Goal: Information Seeking & Learning: Learn about a topic

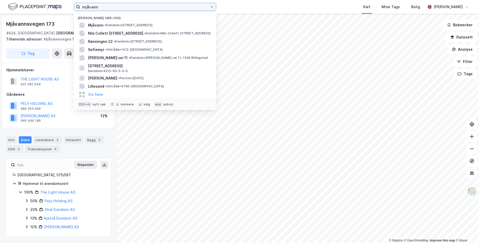
click at [148, 8] on input "mjåvann" at bounding box center [145, 7] width 130 height 8
drag, startPoint x: 138, startPoint y: 7, endPoint x: 31, endPoint y: 6, distance: 107.6
click at [80, 6] on input "mjåvann" at bounding box center [145, 7] width 130 height 8
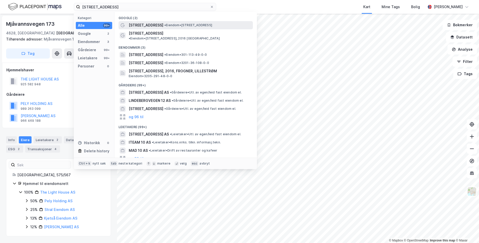
click at [183, 24] on span "• Eiendom • [STREET_ADDRESS]" at bounding box center [188, 25] width 48 height 4
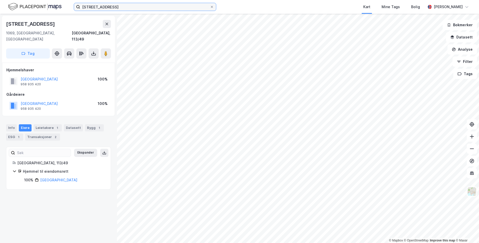
click at [131, 7] on input "[STREET_ADDRESS]" at bounding box center [145, 7] width 130 height 8
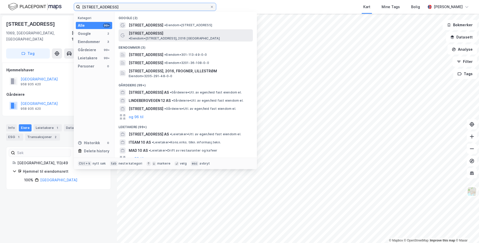
type input "[STREET_ADDRESS]"
click at [171, 31] on div "[STREET_ADDRESS] • Eiendom • [STREET_ADDRESS], 2016 [GEOGRAPHIC_DATA]" at bounding box center [190, 35] width 123 height 10
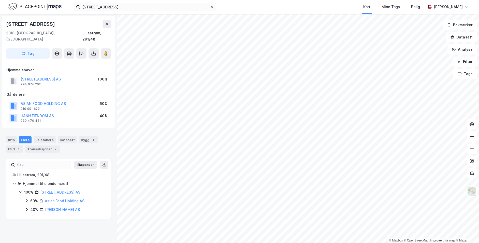
drag, startPoint x: 63, startPoint y: 72, endPoint x: 20, endPoint y: 73, distance: 43.5
click at [20, 75] on div "LINDEBERGVEIEN 10 AS 994 974 262 100%" at bounding box center [58, 81] width 104 height 12
copy button "[STREET_ADDRESS] AS"
click at [11, 136] on div "Info" at bounding box center [11, 139] width 11 height 7
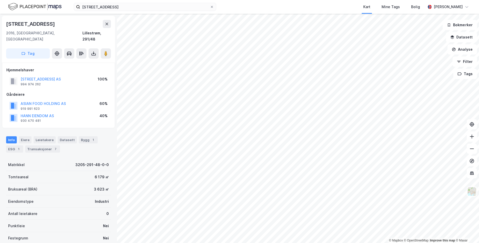
click at [295, 96] on div "© Mapbox © OpenStreetMap Improve this map © [PERSON_NAME] 10 2016, [GEOGRAPHIC_…" at bounding box center [239, 128] width 479 height 229
click at [105, 51] on image at bounding box center [105, 53] width 3 height 5
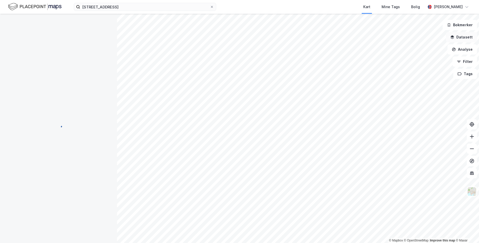
scroll to position [0, 0]
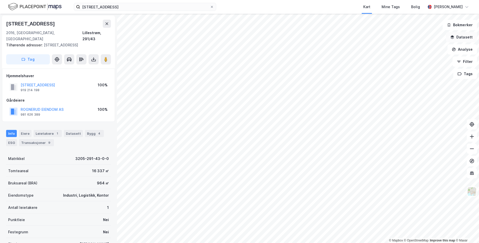
scroll to position [0, 0]
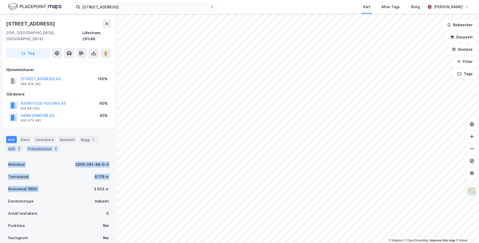
drag, startPoint x: 108, startPoint y: 183, endPoint x: 86, endPoint y: 181, distance: 21.4
click at [81, 181] on div "Lindebergveien 10 2016, [GEOGRAPHIC_DATA], [GEOGRAPHIC_DATA] Lillestrøm, 291/48…" at bounding box center [58, 128] width 117 height 229
drag, startPoint x: 107, startPoint y: 186, endPoint x: 89, endPoint y: 185, distance: 18.1
click at [89, 185] on div "Lindebergveien 10 2016, [GEOGRAPHIC_DATA], [GEOGRAPHIC_DATA] Lillestrøm, 291/48…" at bounding box center [58, 128] width 117 height 229
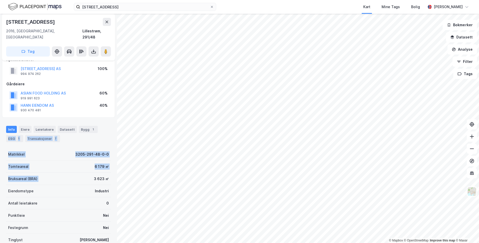
scroll to position [11, 0]
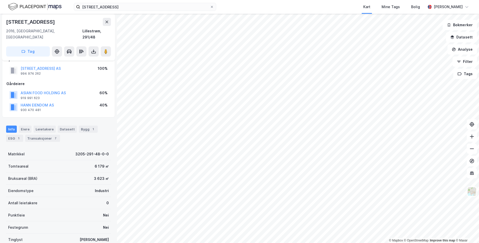
click at [105, 125] on div "Info [PERSON_NAME] Datasett Bygg 1 ESG 1 Transaksjoner 7" at bounding box center [58, 133] width 105 height 16
drag, startPoint x: 86, startPoint y: 173, endPoint x: 105, endPoint y: 172, distance: 18.3
click at [105, 172] on div "Bruksareal (BRA) 3 623 ㎡" at bounding box center [58, 178] width 105 height 12
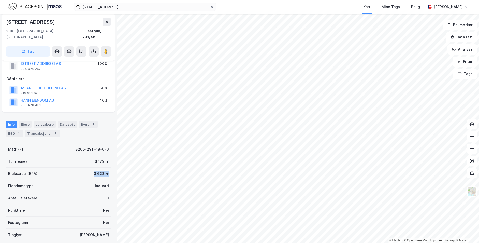
scroll to position [17, 0]
drag, startPoint x: 88, startPoint y: 168, endPoint x: 99, endPoint y: 168, distance: 11.4
click at [99, 168] on div "Bruksareal (BRA) 3 623 ㎡" at bounding box center [58, 172] width 105 height 12
